Goal: Information Seeking & Learning: Learn about a topic

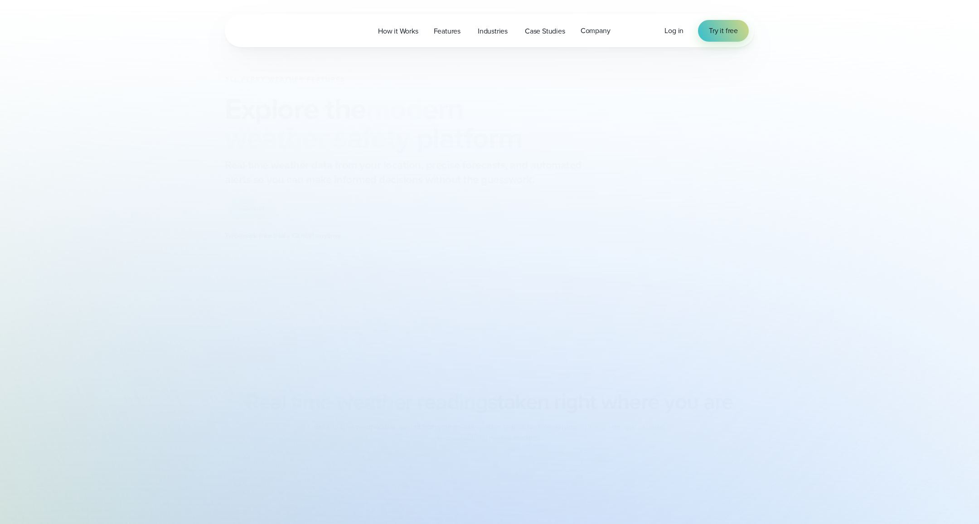
click at [516, 261] on div "All Perry Weather Features Explore the modern weather safety platform Real-time…" at bounding box center [421, 203] width 393 height 255
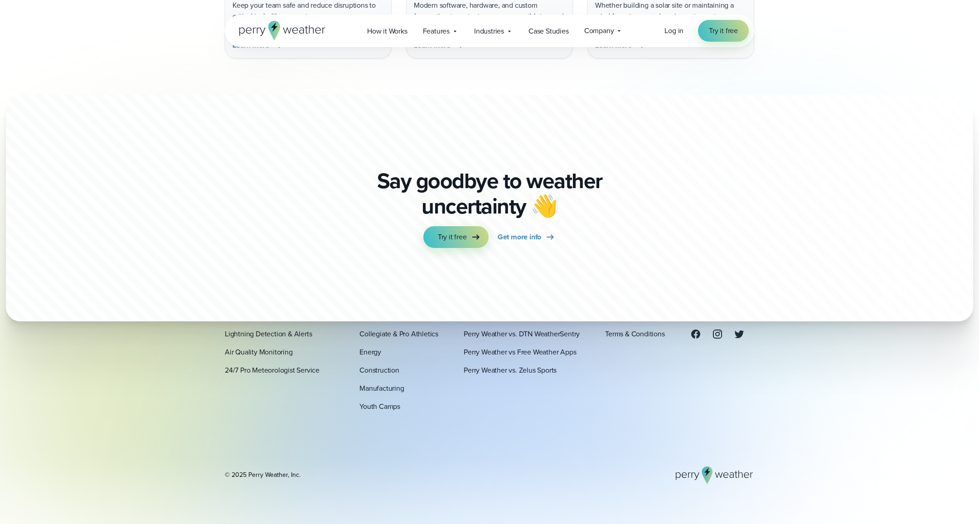
scroll to position [3185, 0]
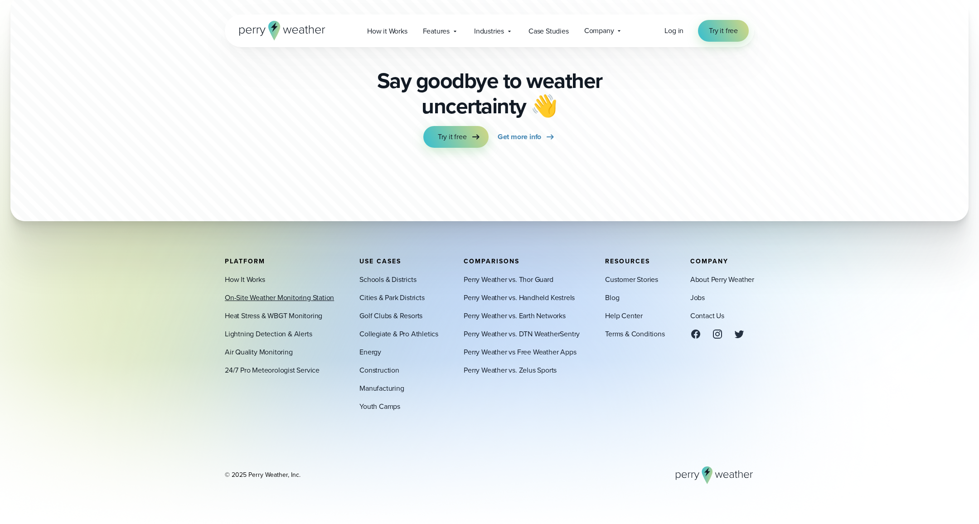
click at [291, 298] on link "On-Site Weather Monitoring Station" at bounding box center [279, 297] width 109 height 11
